Goal: Transaction & Acquisition: Purchase product/service

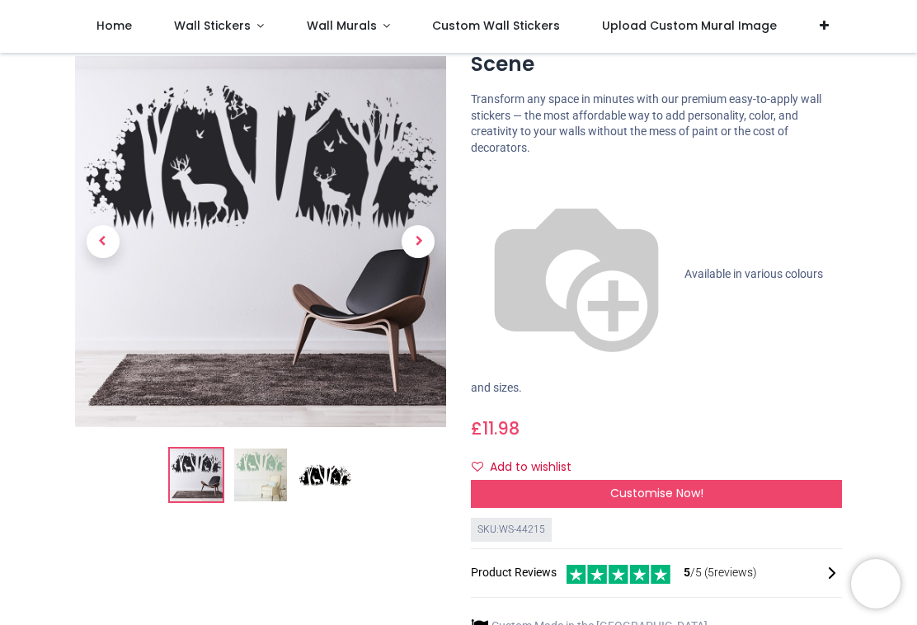
scroll to position [104, 0]
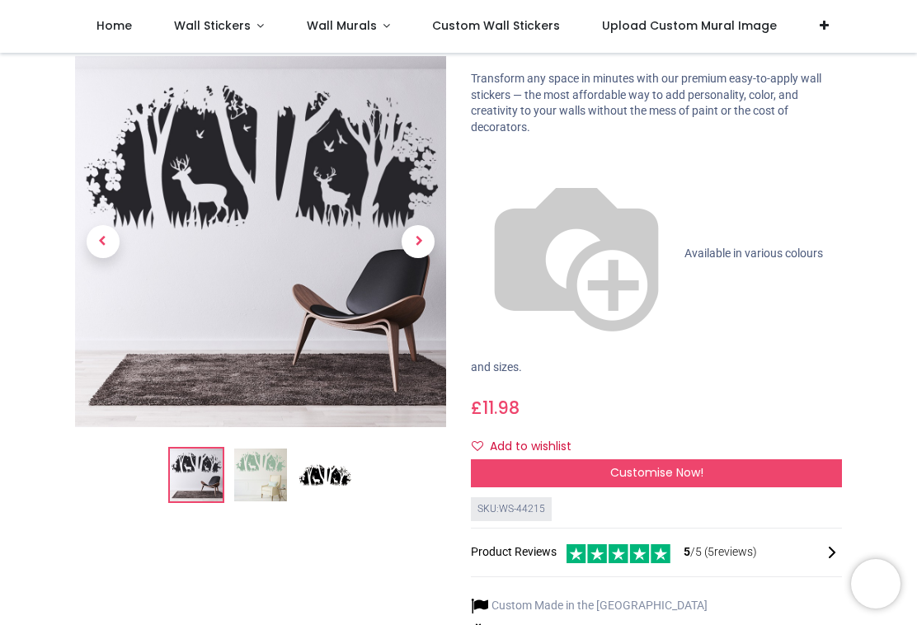
click at [256, 474] on img at bounding box center [260, 476] width 53 height 53
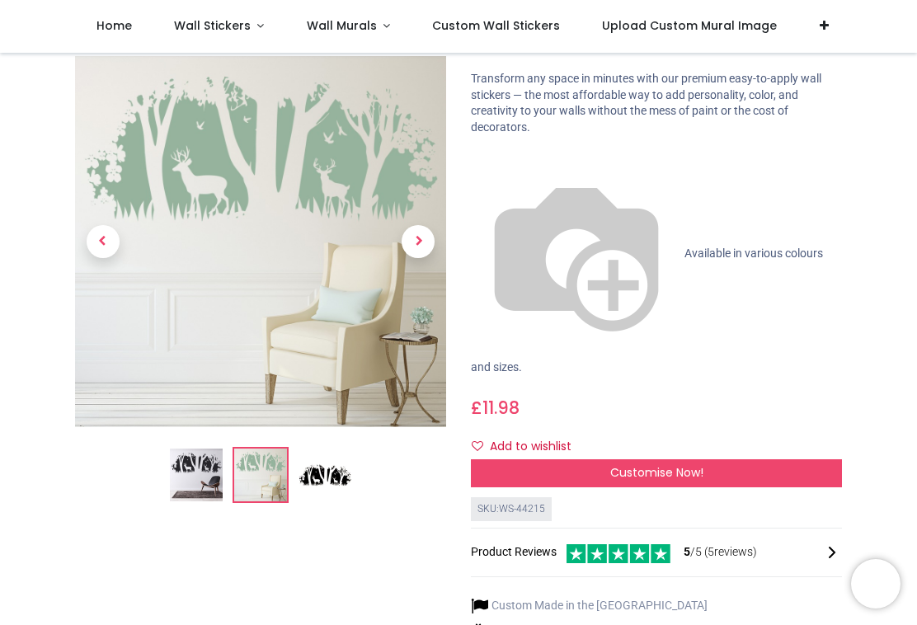
click at [325, 488] on img at bounding box center [325, 476] width 53 height 53
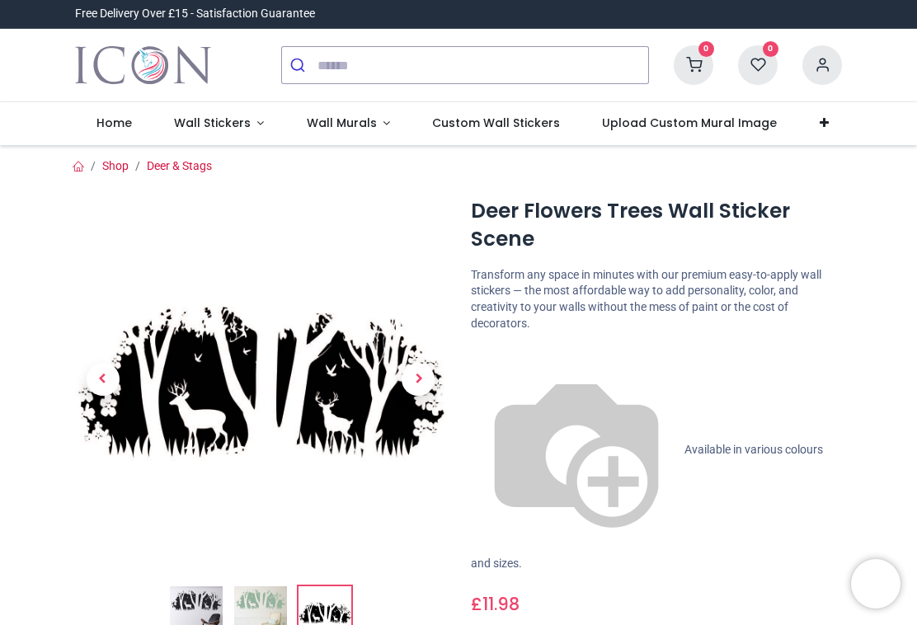
scroll to position [0, 0]
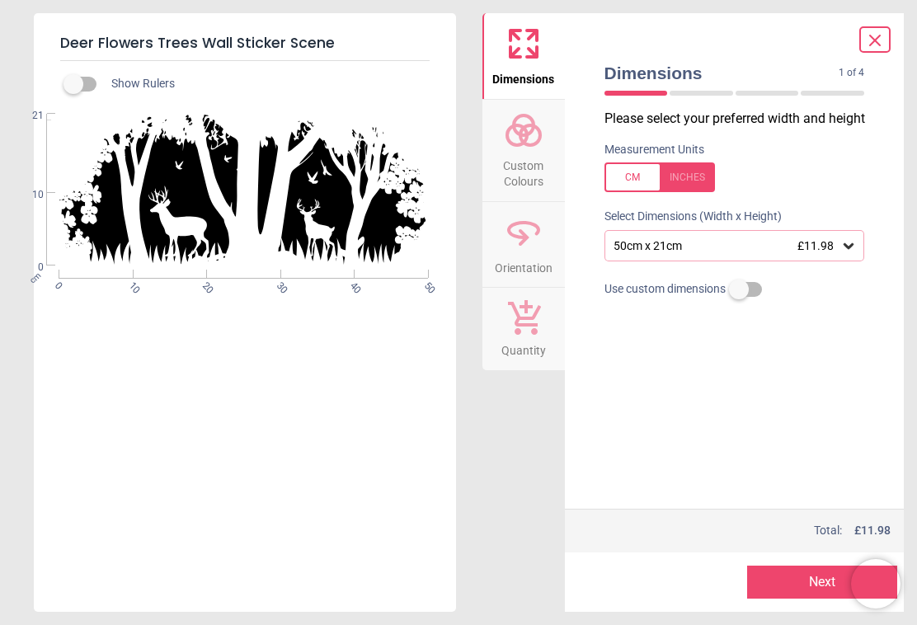
click at [851, 247] on icon at bounding box center [849, 246] width 16 height 16
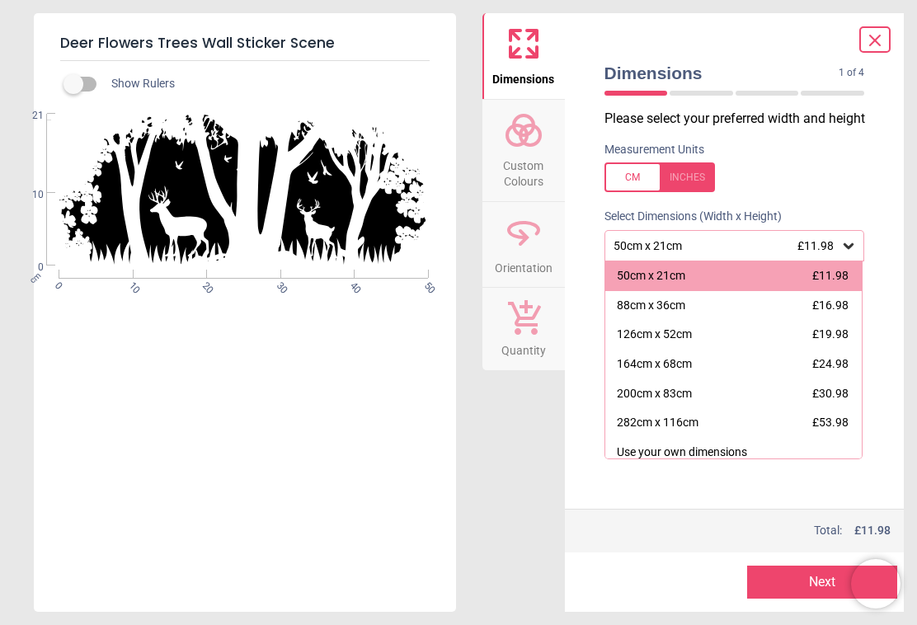
click at [857, 235] on div "50cm x 21cm £11.98" at bounding box center [735, 245] width 261 height 31
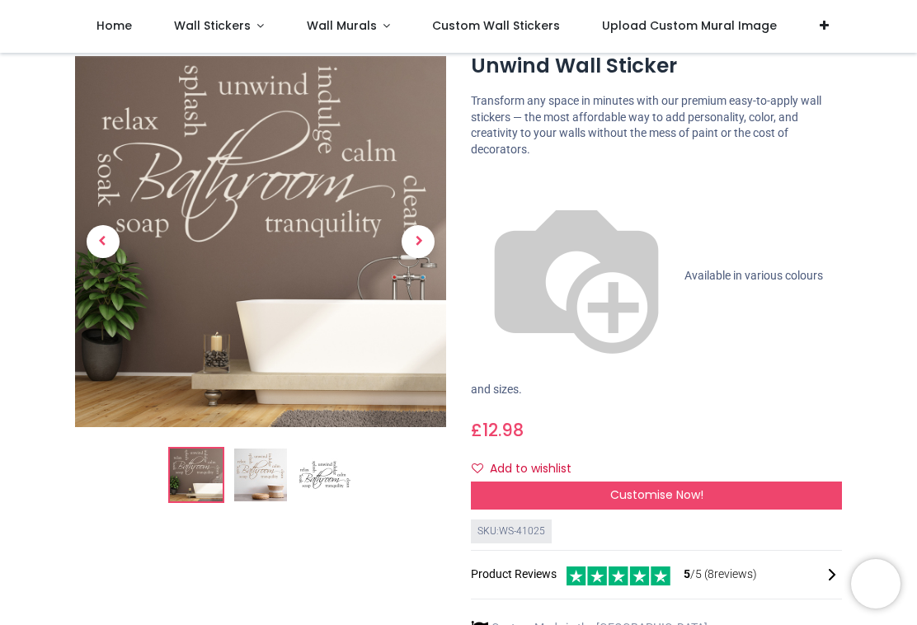
scroll to position [82, 0]
click at [813, 481] on div "Customise Now!" at bounding box center [656, 495] width 371 height 28
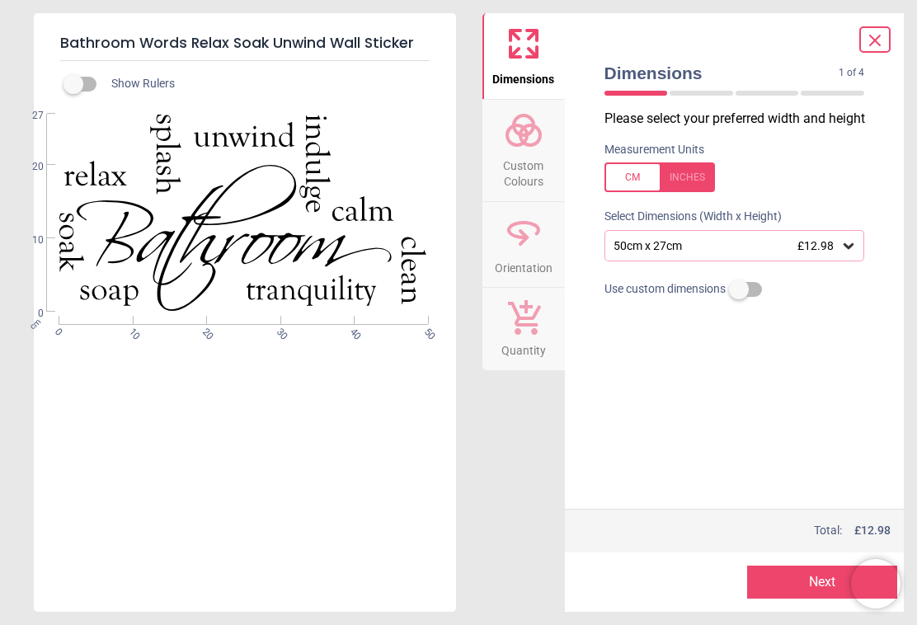
click at [827, 342] on div at bounding box center [734, 324] width 287 height 41
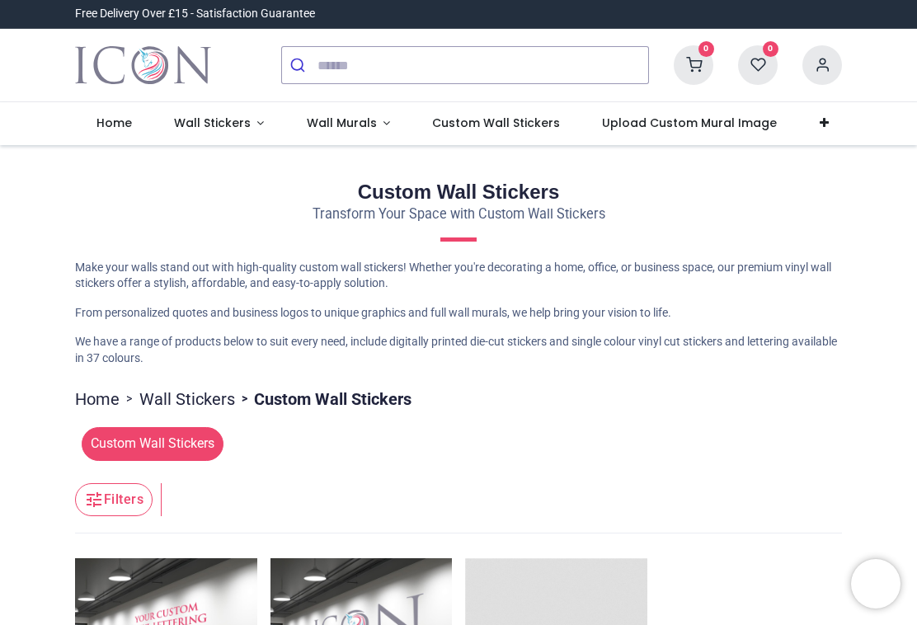
click at [269, 130] on link "Wall Stickers" at bounding box center [219, 123] width 133 height 43
click at [262, 130] on link "Wall Stickers" at bounding box center [219, 123] width 133 height 43
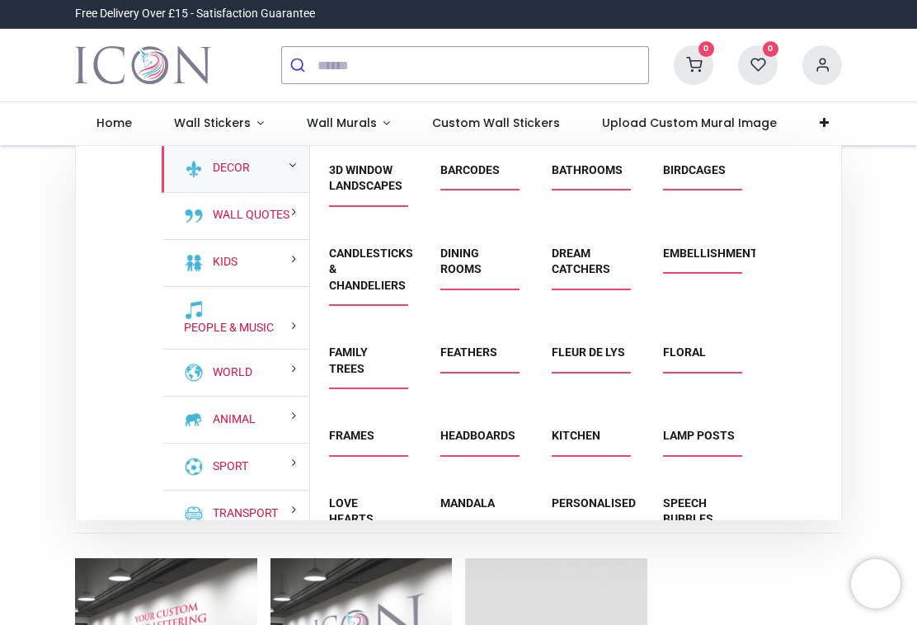
click at [276, 167] on div "Decor" at bounding box center [236, 169] width 148 height 47
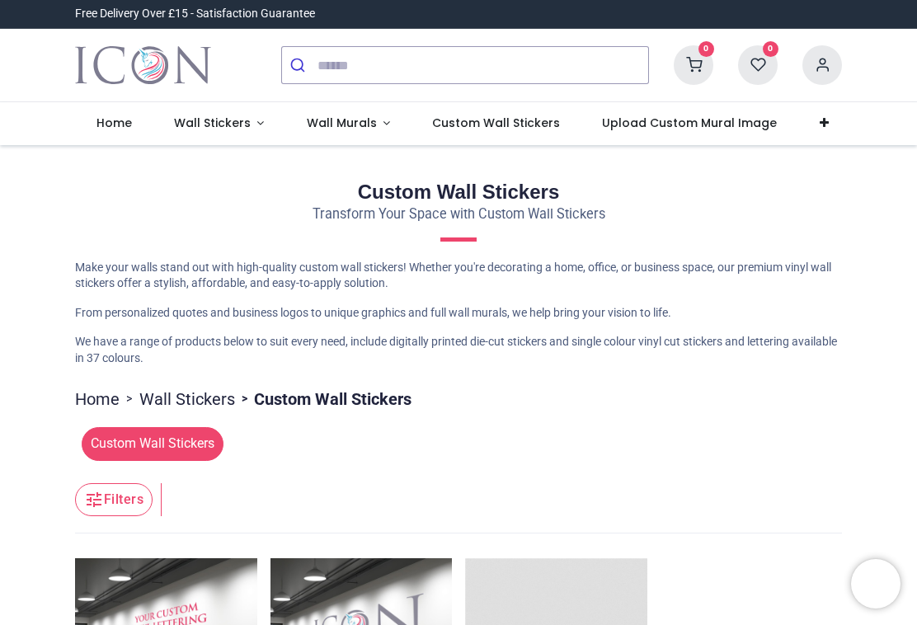
click at [250, 133] on link "Wall Stickers" at bounding box center [219, 123] width 133 height 43
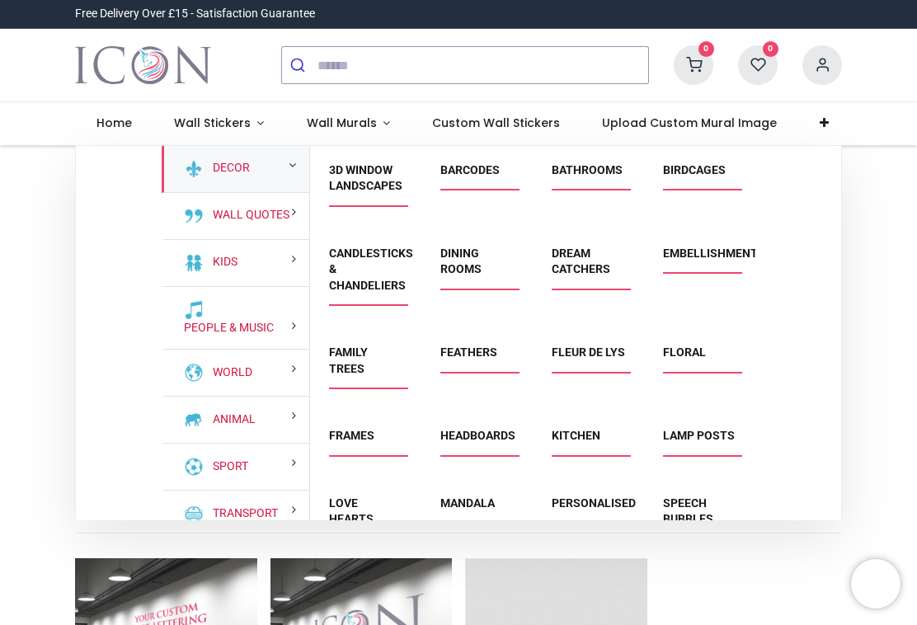
click at [607, 174] on link "Bathrooms" at bounding box center [587, 169] width 71 height 13
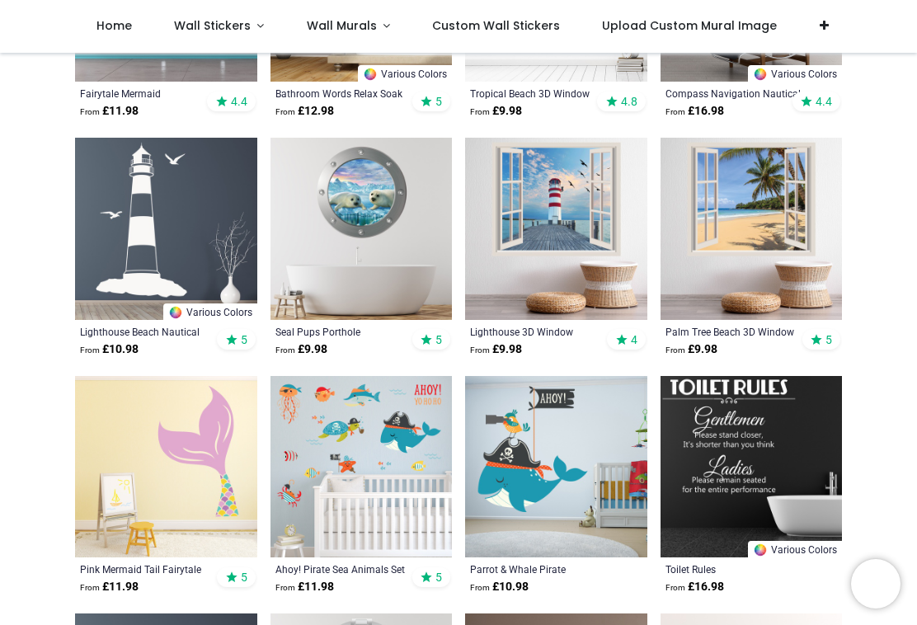
scroll to position [522, 0]
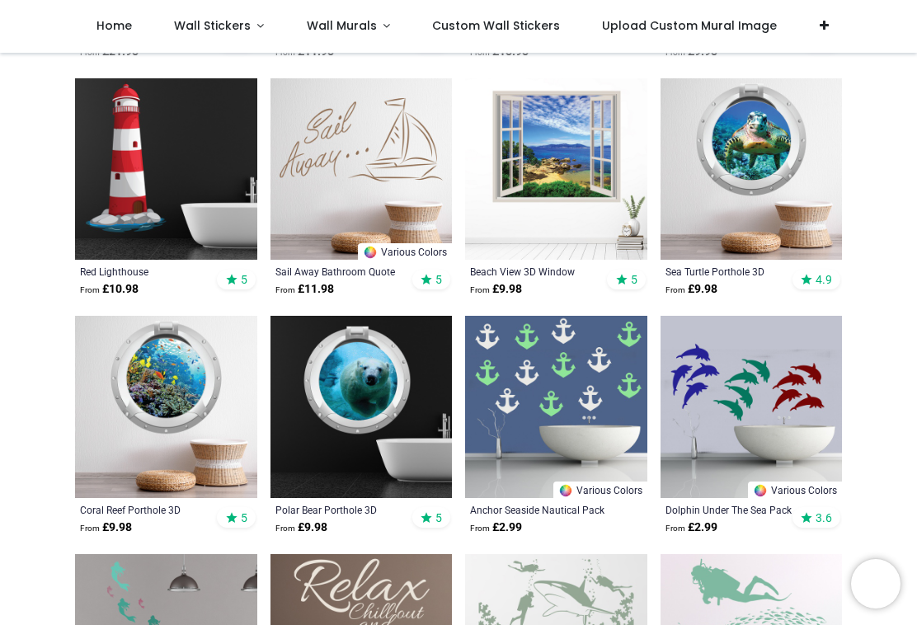
scroll to position [2713, 0]
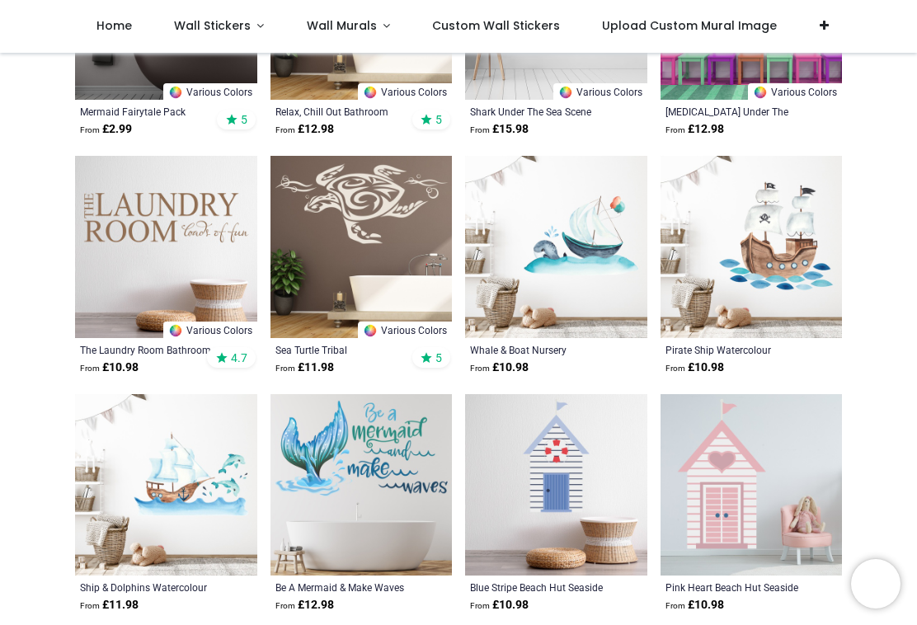
scroll to position [3349, 0]
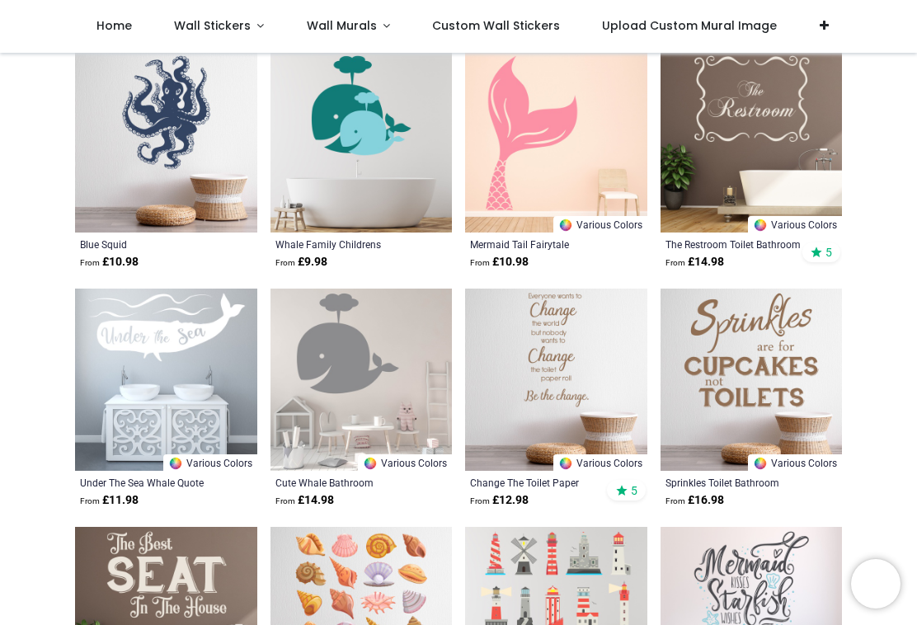
scroll to position [6066, 0]
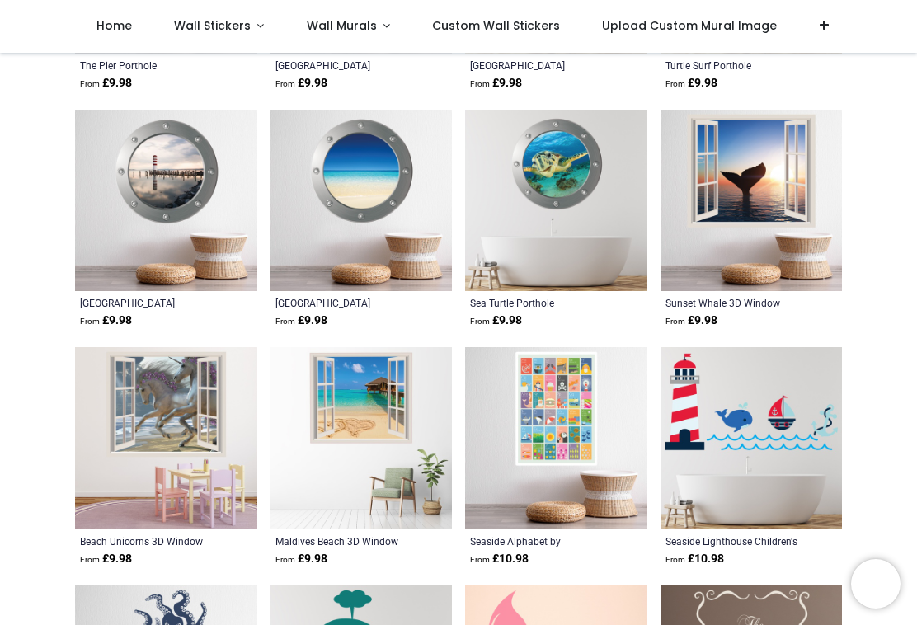
scroll to position [5532, 0]
